Goal: Find specific page/section: Find specific page/section

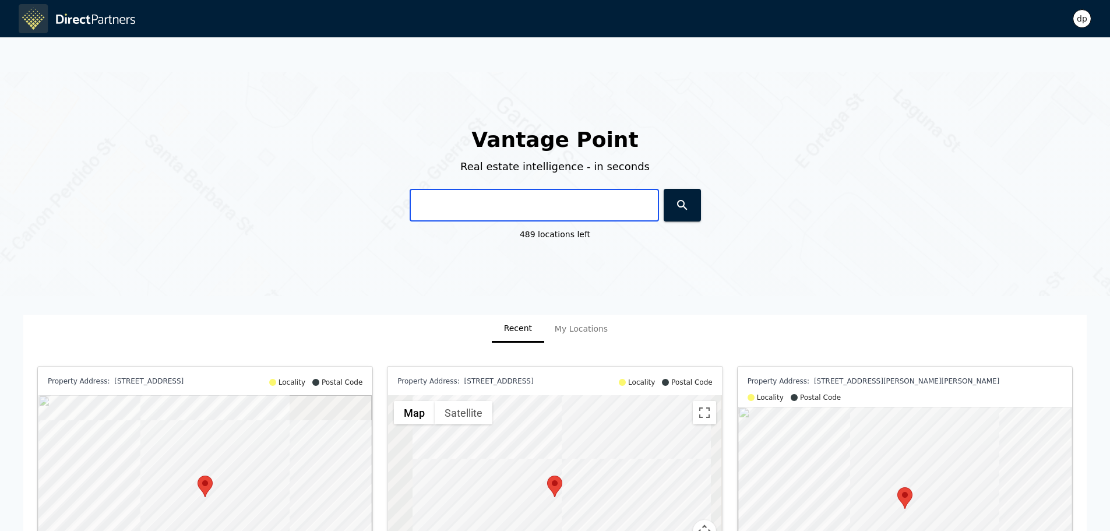
click at [475, 200] on input "text" at bounding box center [534, 205] width 249 height 33
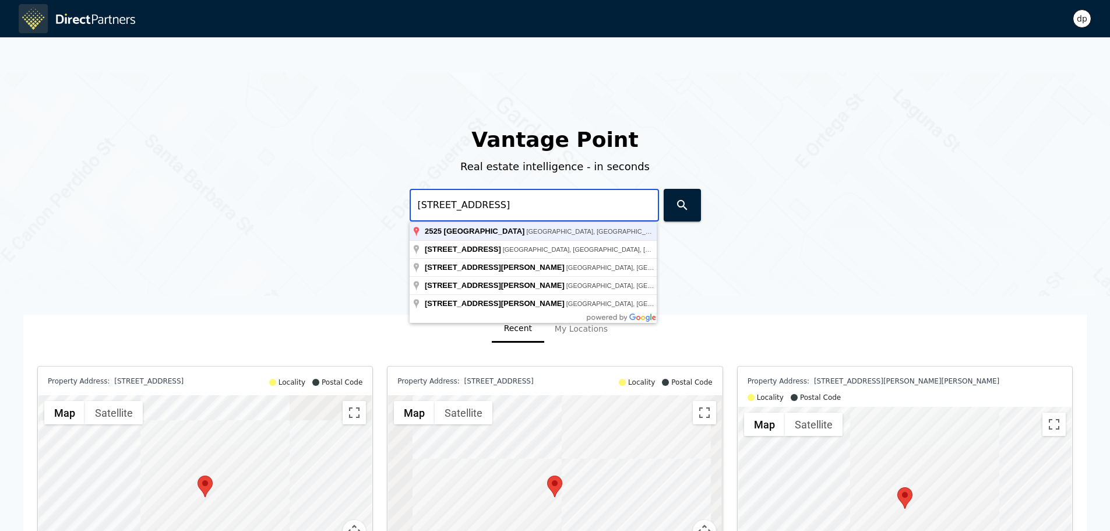
type input "[STREET_ADDRESS]"
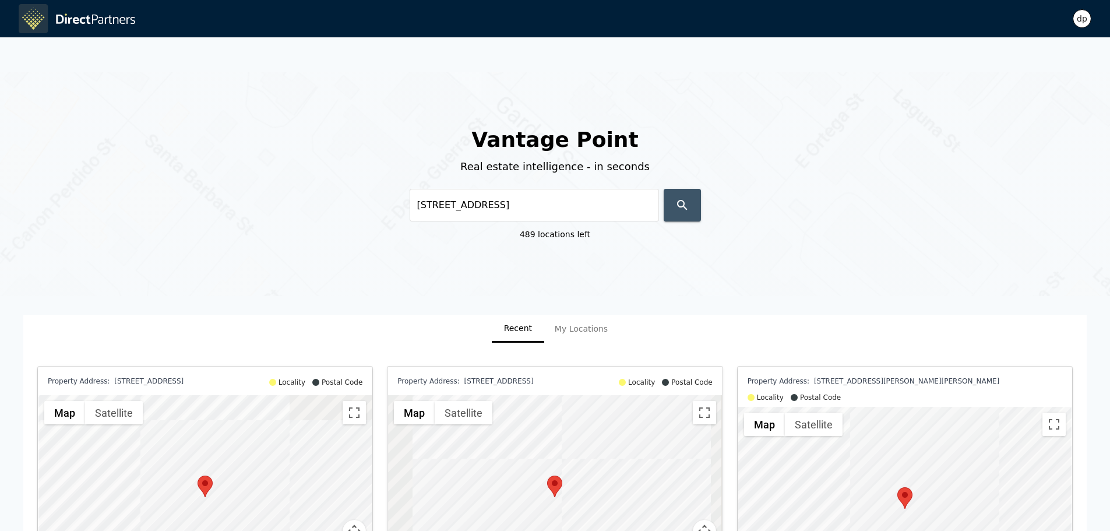
click at [695, 206] on button "button" at bounding box center [682, 205] width 37 height 33
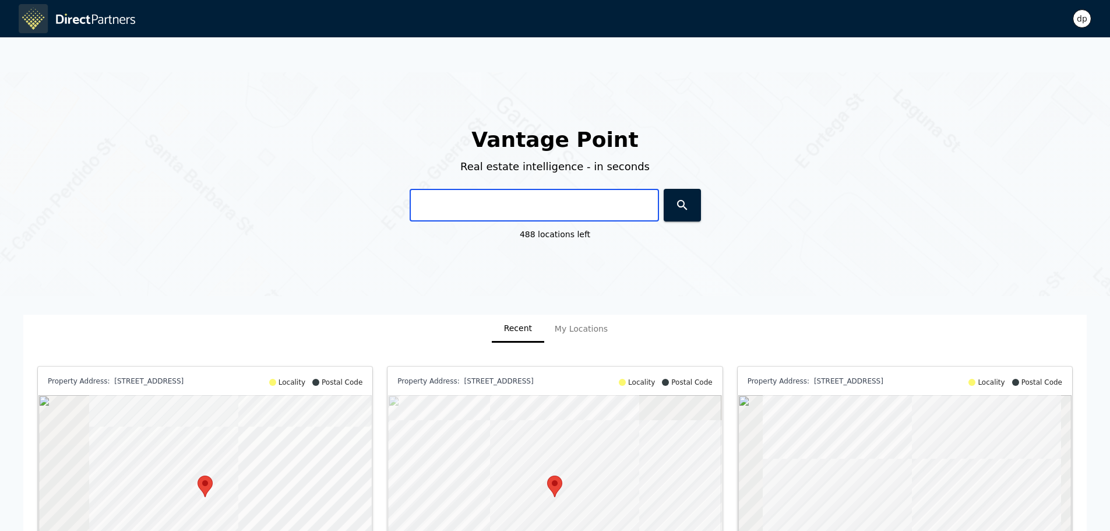
click at [474, 198] on input "text" at bounding box center [534, 205] width 249 height 33
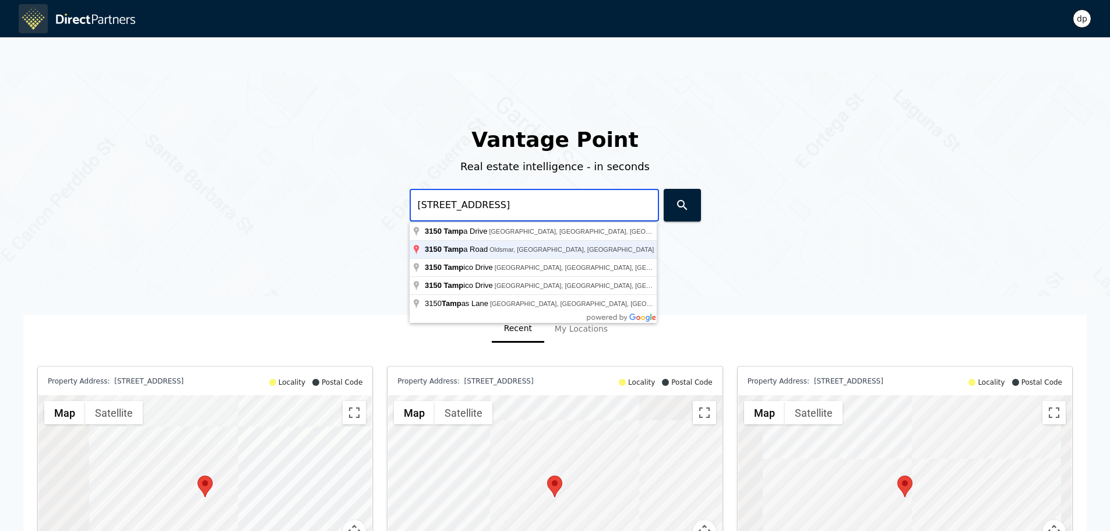
type input "3150 Tampa Road, Oldsmar, FL, USA"
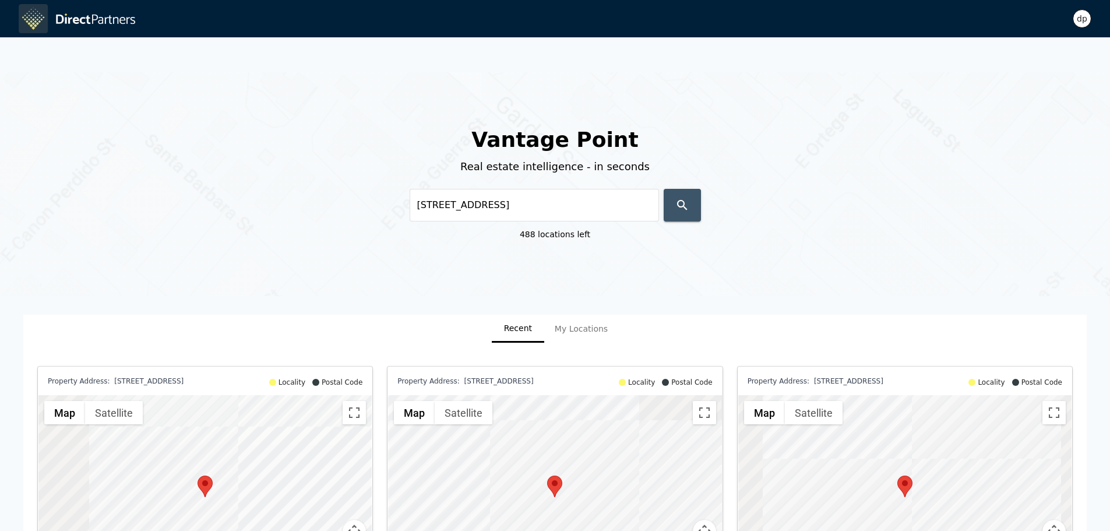
click at [670, 197] on button "button" at bounding box center [682, 205] width 37 height 33
